Goal: Transaction & Acquisition: Purchase product/service

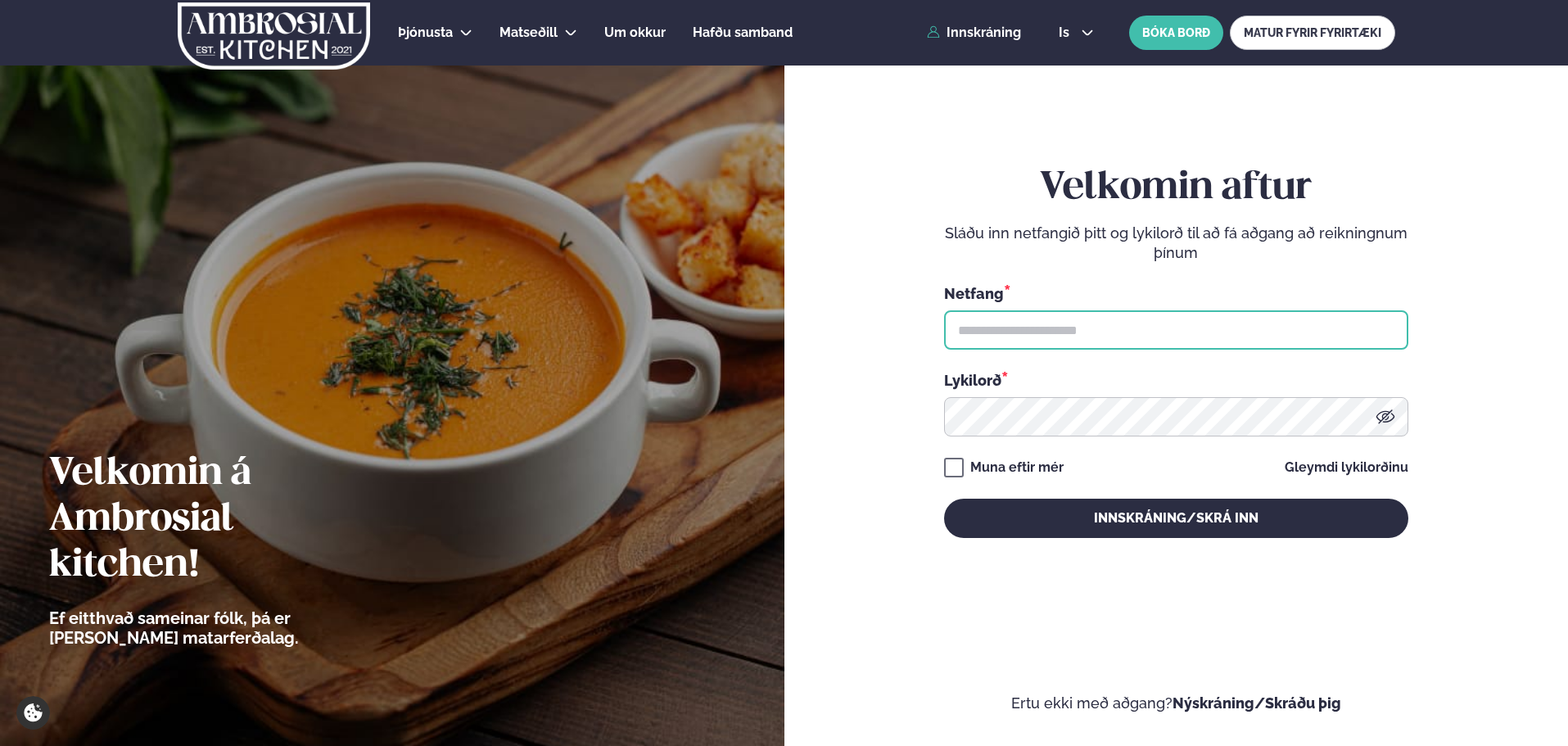
click at [1000, 335] on input "text" at bounding box center [1176, 330] width 464 height 40
type input "**********"
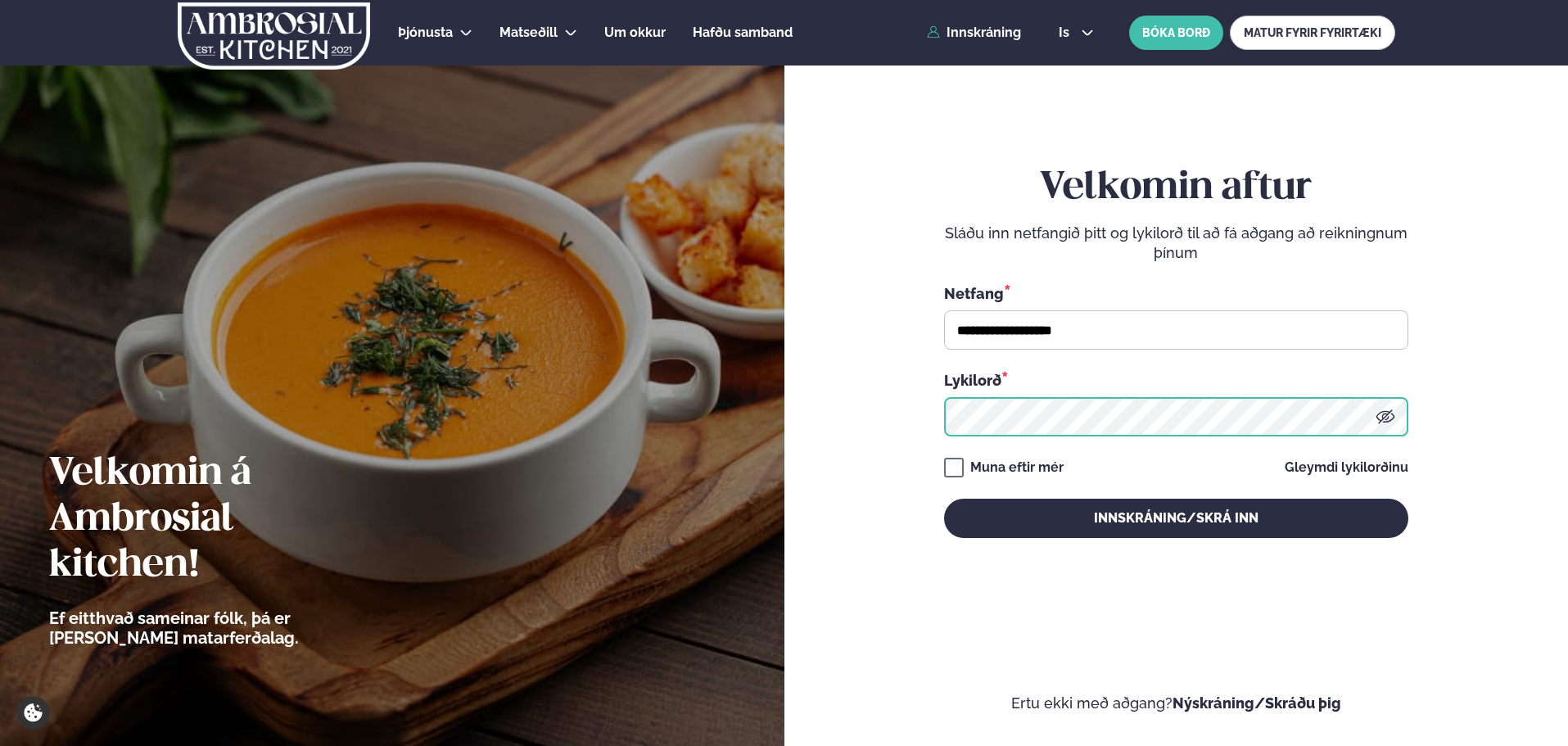
click at [944, 499] on button "Innskráning/Skrá inn" at bounding box center [1176, 519] width 464 height 40
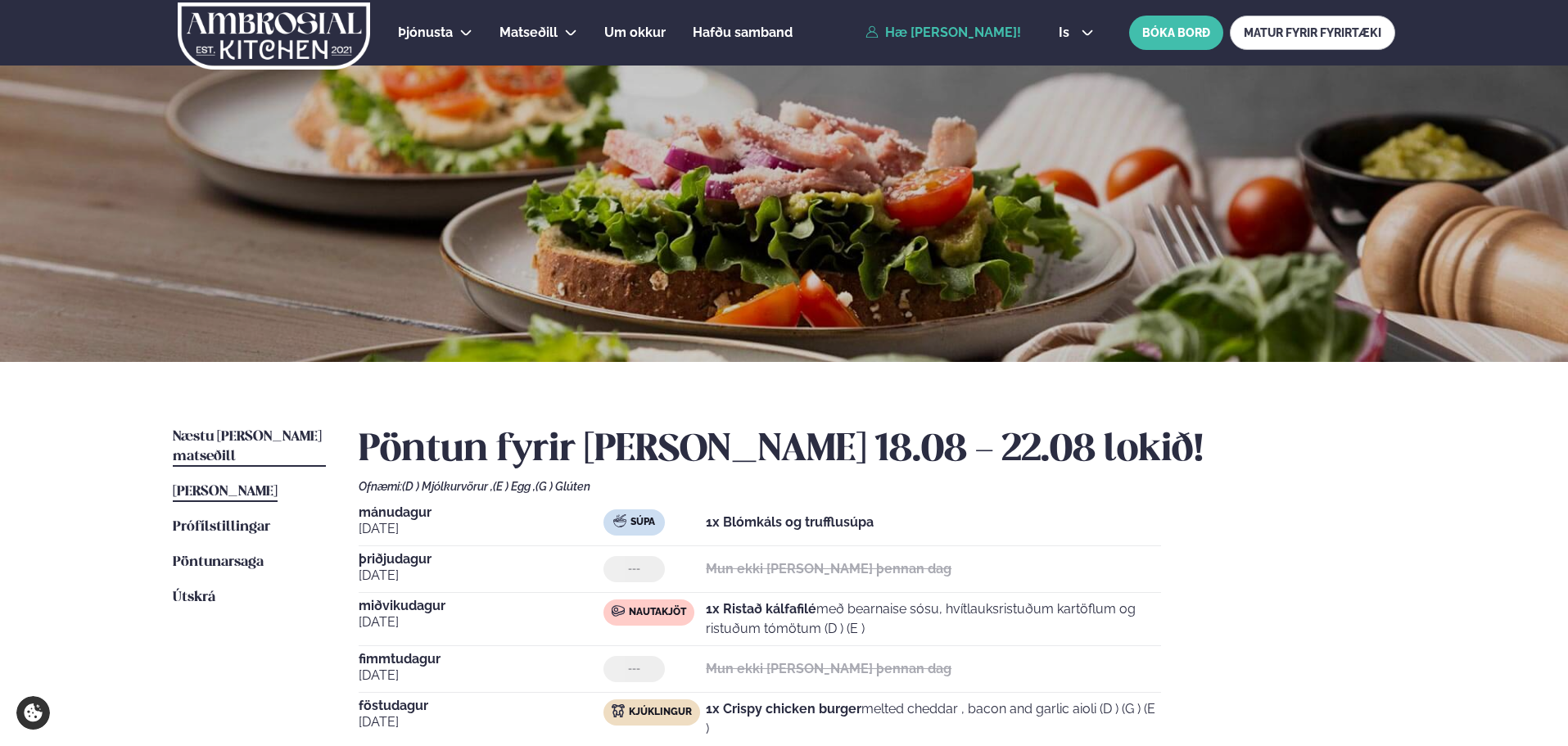
click at [247, 441] on span "Næstu [PERSON_NAME] matseðill" at bounding box center [247, 447] width 149 height 33
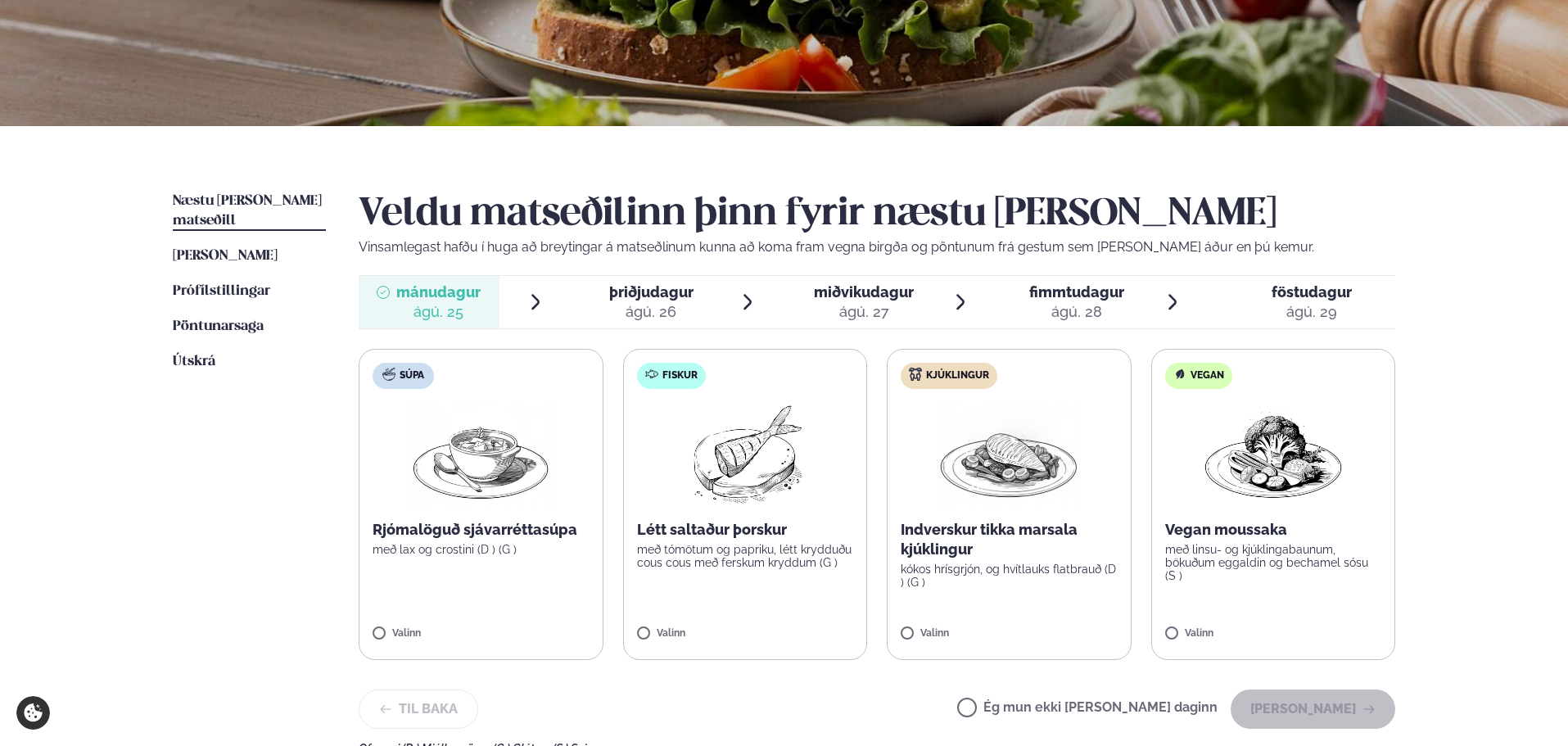
scroll to position [245, 0]
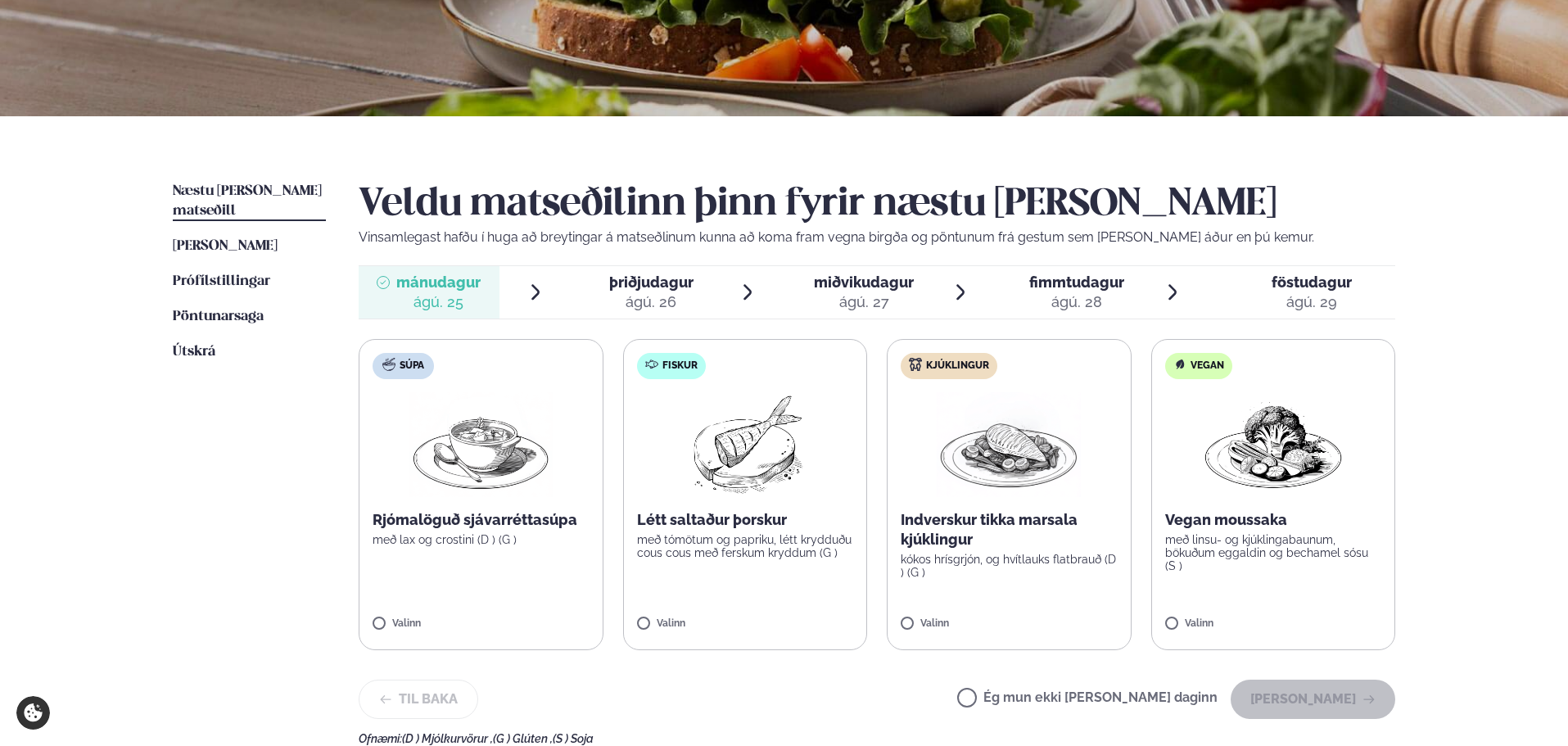
click at [959, 587] on label "Kjúklingur Indverskur tikka marsala kjúklingur kókos hrísgrjón, og hvítlauks fl…" at bounding box center [1010, 494] width 245 height 311
click at [1273, 693] on button "[PERSON_NAME]" at bounding box center [1313, 700] width 165 height 40
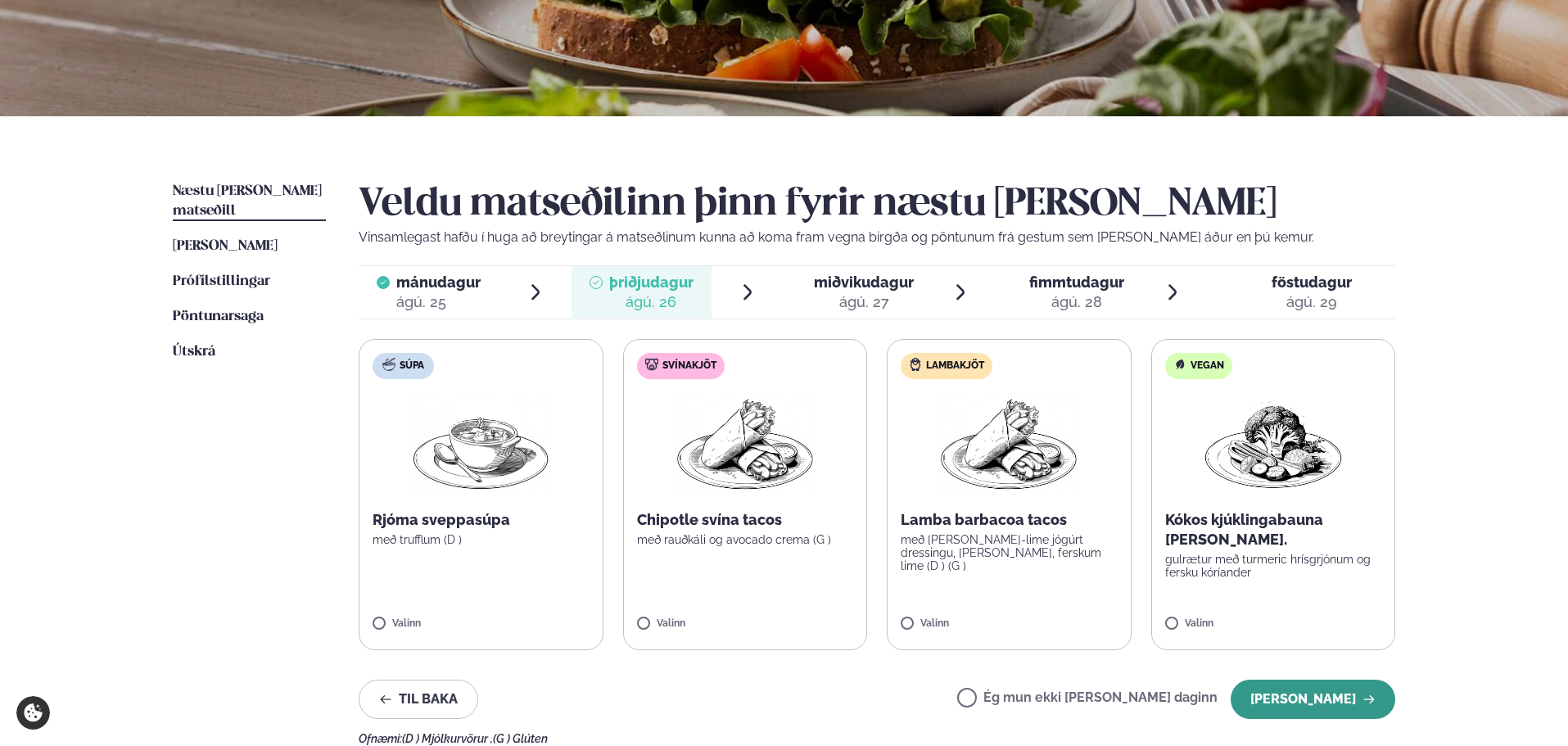
click at [1327, 705] on button "[PERSON_NAME]" at bounding box center [1313, 700] width 165 height 40
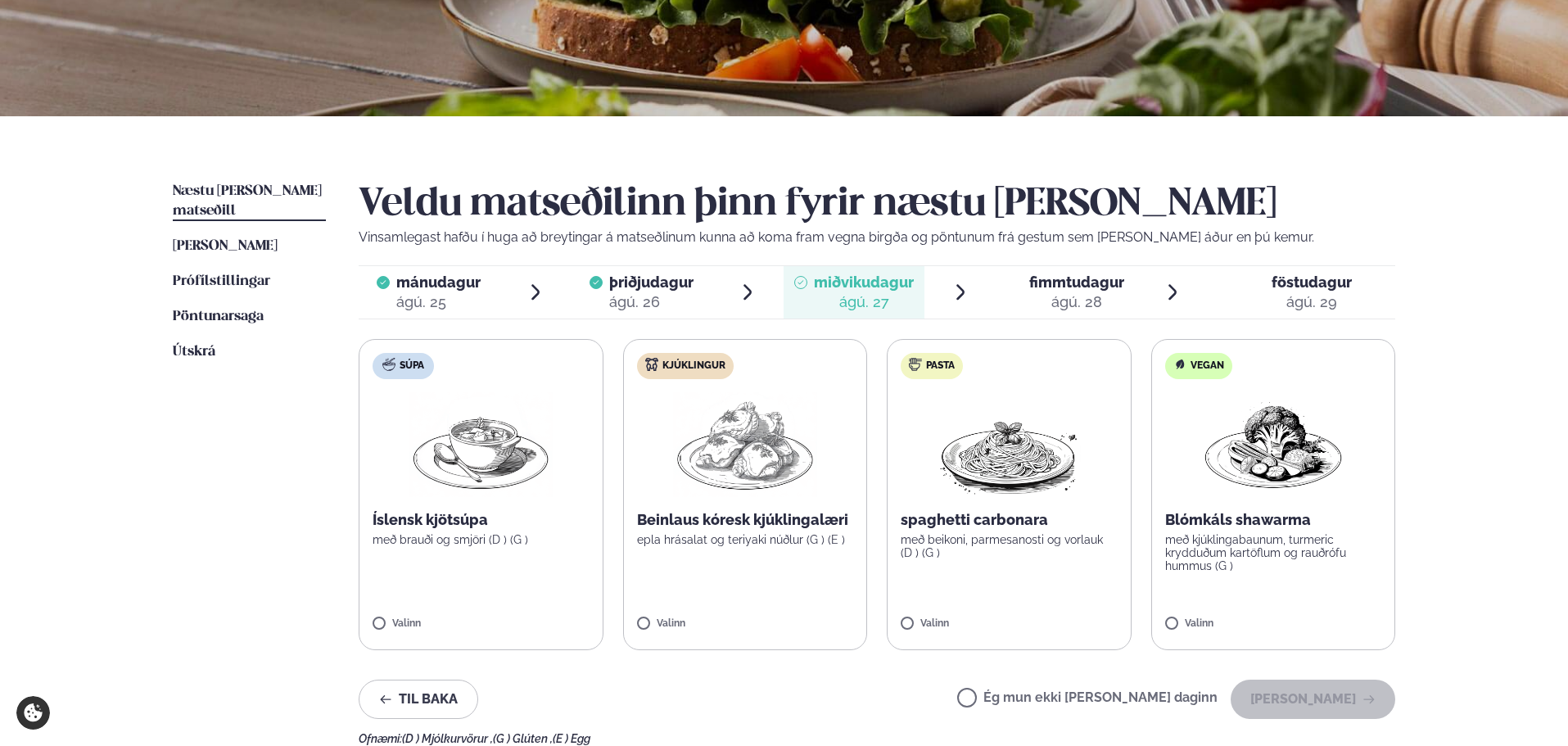
click at [841, 554] on label "Kjúklingur Beinlaus kóresk kjúklingalæri epla hrásalat og teriyaki núðlur (G ) …" at bounding box center [746, 494] width 245 height 311
click at [1324, 691] on button "[PERSON_NAME]" at bounding box center [1313, 700] width 165 height 40
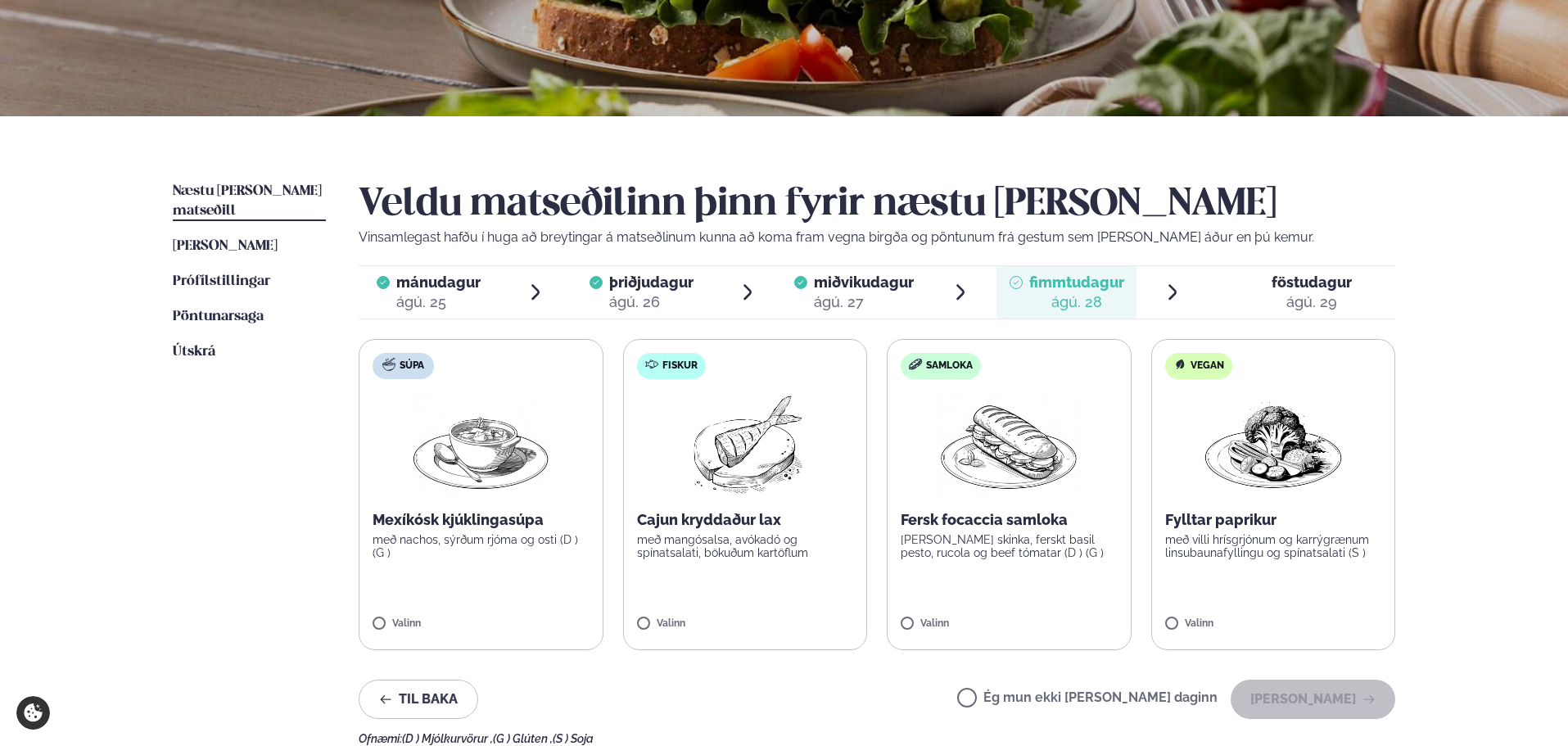
click at [1125, 683] on div "Ég mun ekki [PERSON_NAME] daginn [PERSON_NAME]" at bounding box center [1177, 700] width 438 height 40
click at [1119, 689] on div "Ég mun ekki [PERSON_NAME] daginn [PERSON_NAME]" at bounding box center [1177, 700] width 438 height 40
click at [1129, 701] on label "Ég mun ekki [PERSON_NAME] daginn" at bounding box center [1087, 699] width 261 height 17
click at [1318, 701] on button "[PERSON_NAME]" at bounding box center [1313, 700] width 165 height 40
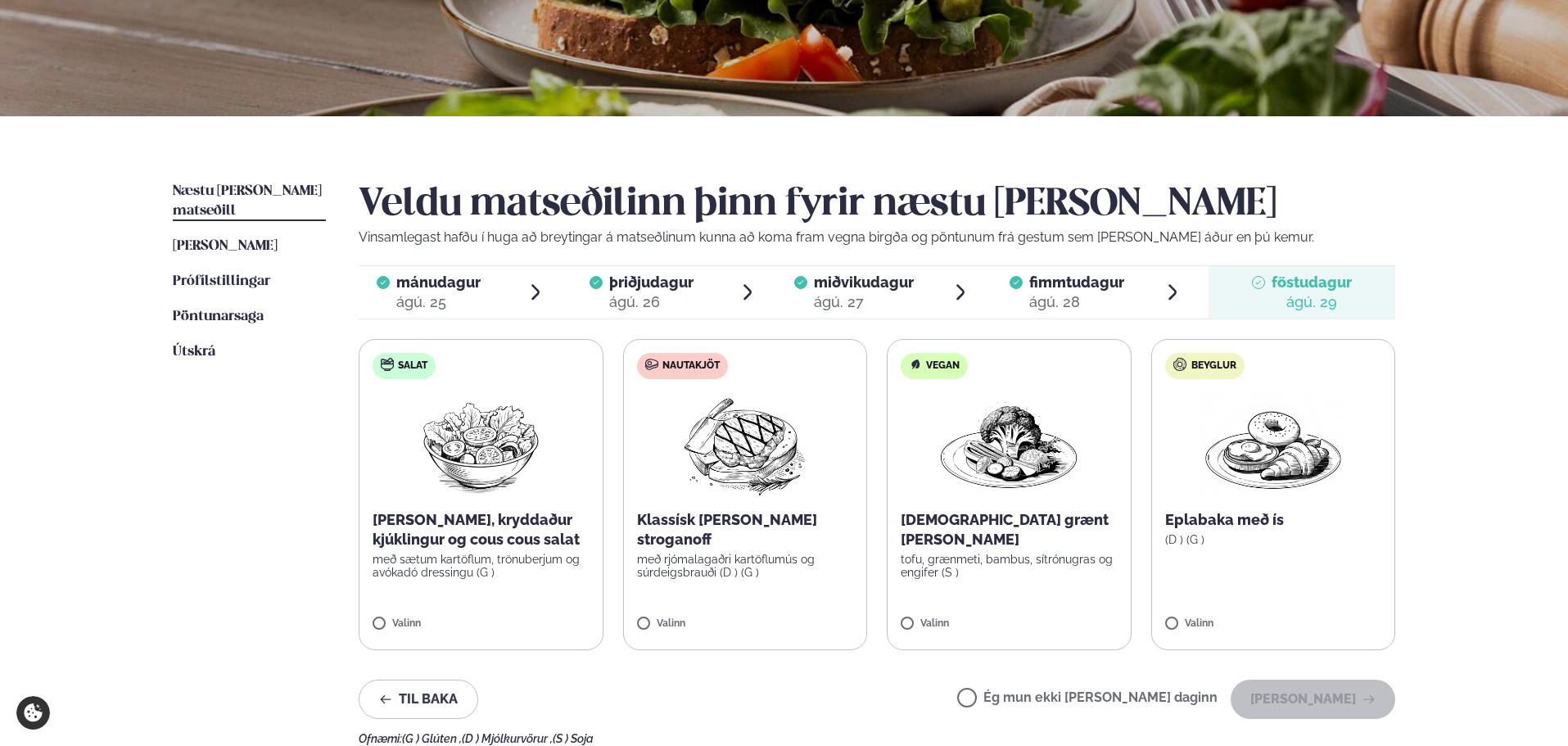
click at [750, 554] on p "með rjómalagaðri kartöflumús og súrdeigsbrauði (D ) (G )" at bounding box center [746, 566] width 217 height 26
click at [1280, 703] on button "[PERSON_NAME]" at bounding box center [1313, 700] width 165 height 40
